Goal: Communication & Community: Answer question/provide support

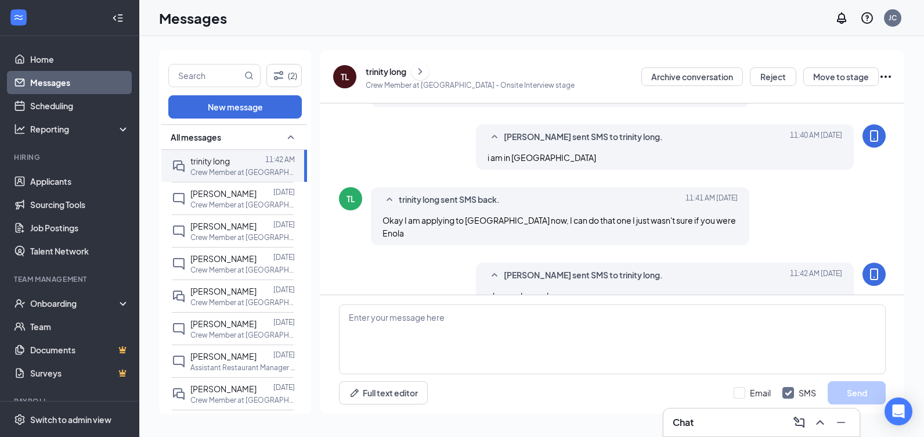
scroll to position [430, 0]
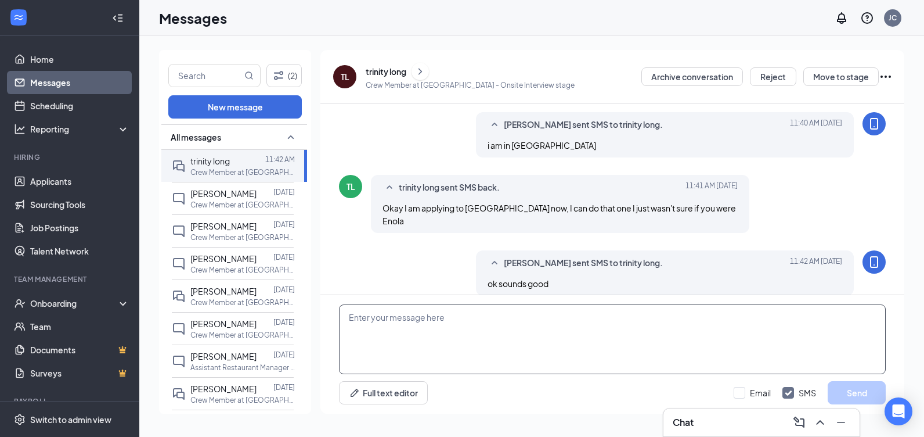
click at [458, 359] on textarea at bounding box center [612, 339] width 547 height 70
type textarea "when are you avaiable for a interveiw"
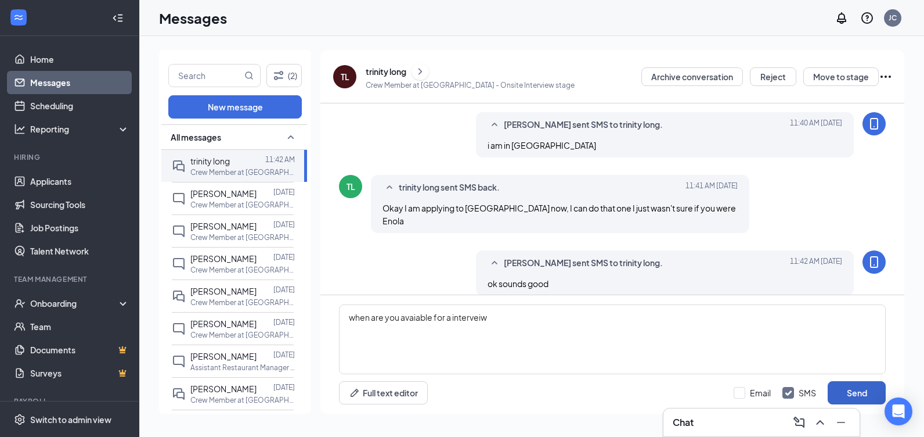
click at [852, 394] on button "Send" at bounding box center [857, 392] width 58 height 23
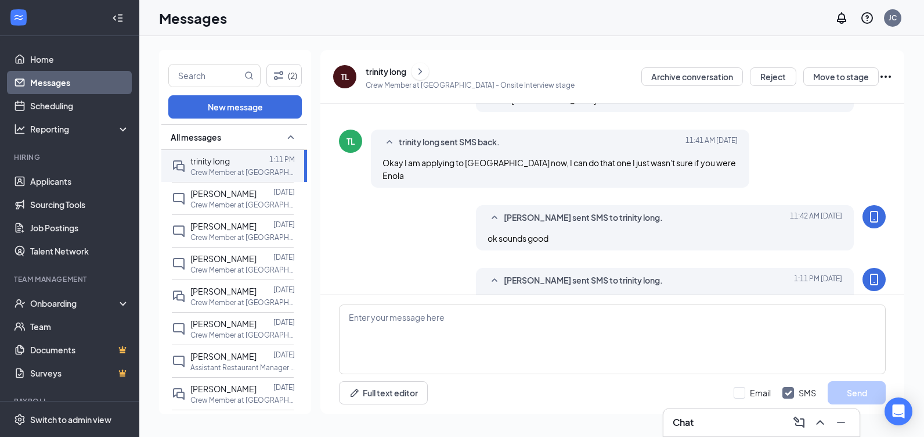
scroll to position [450, 0]
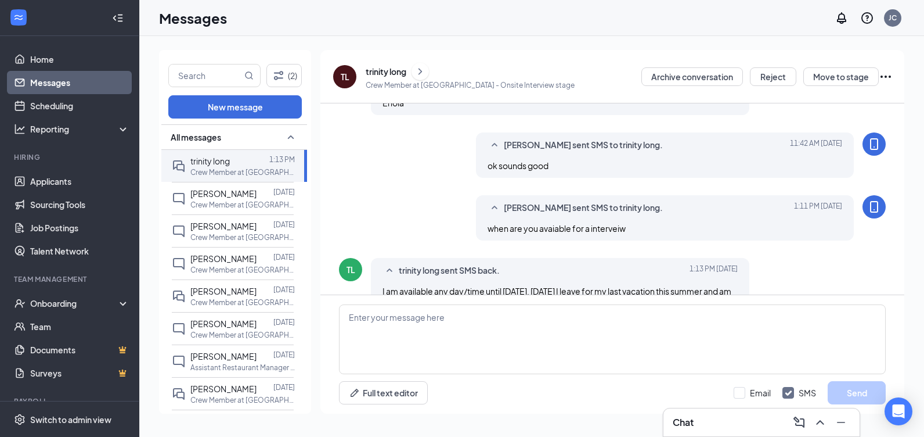
scroll to position [492, 0]
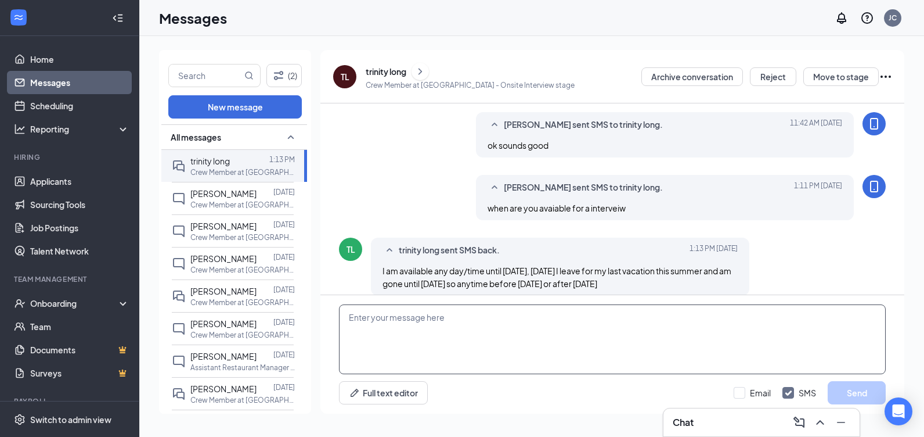
click at [410, 345] on textarea at bounding box center [612, 339] width 547 height 70
type textarea "thurs at 10am"
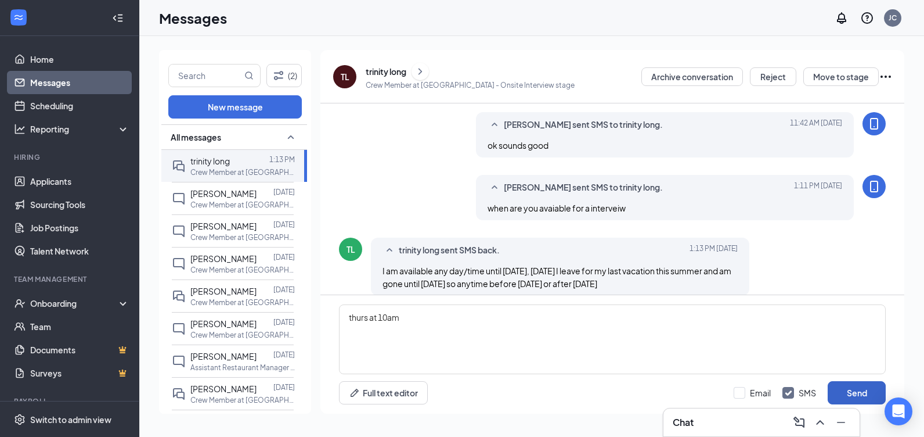
click at [867, 392] on button "Send" at bounding box center [857, 392] width 58 height 23
